Goal: Information Seeking & Learning: Learn about a topic

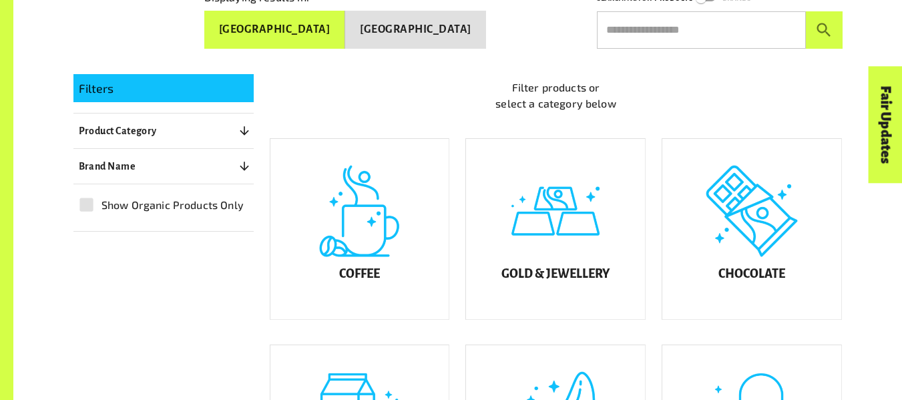
scroll to position [270, 0]
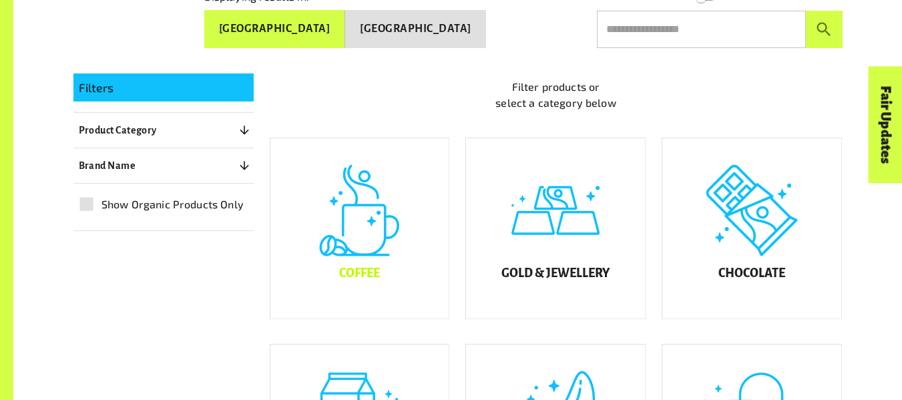
click at [377, 238] on div "Coffee" at bounding box center [360, 228] width 179 height 180
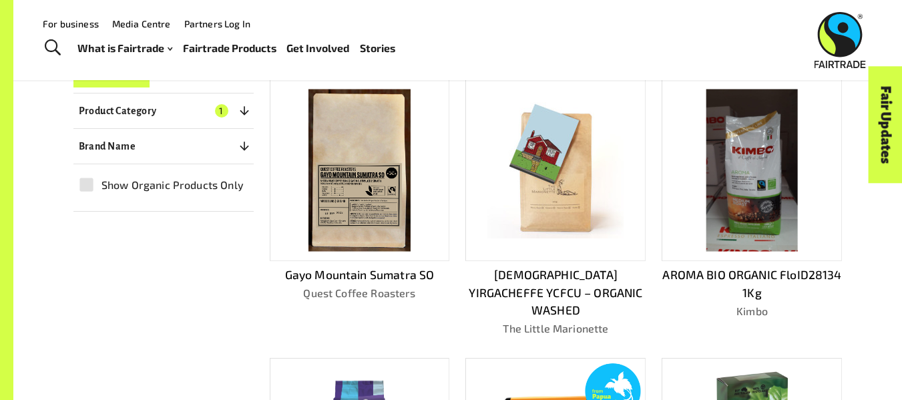
scroll to position [313, 0]
click at [401, 199] on img at bounding box center [360, 171] width 102 height 162
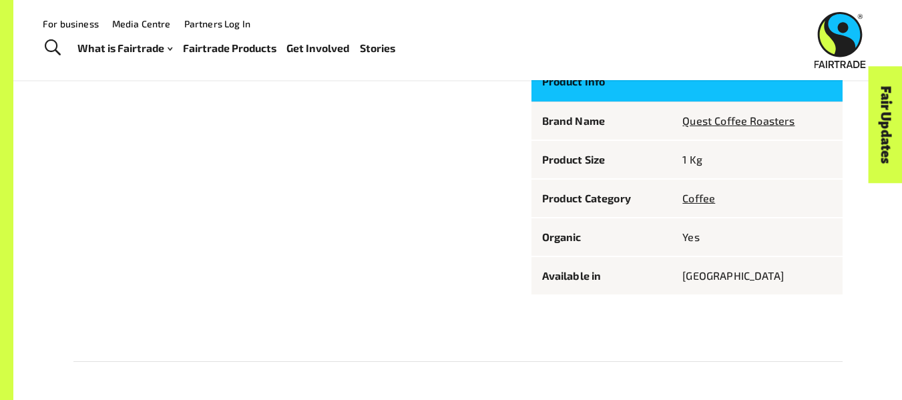
scroll to position [730, 0]
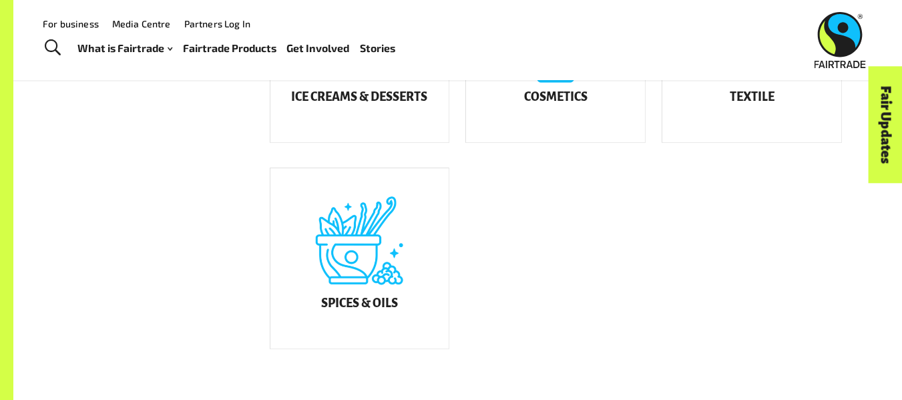
scroll to position [858, 0]
